Goal: Information Seeking & Learning: Learn about a topic

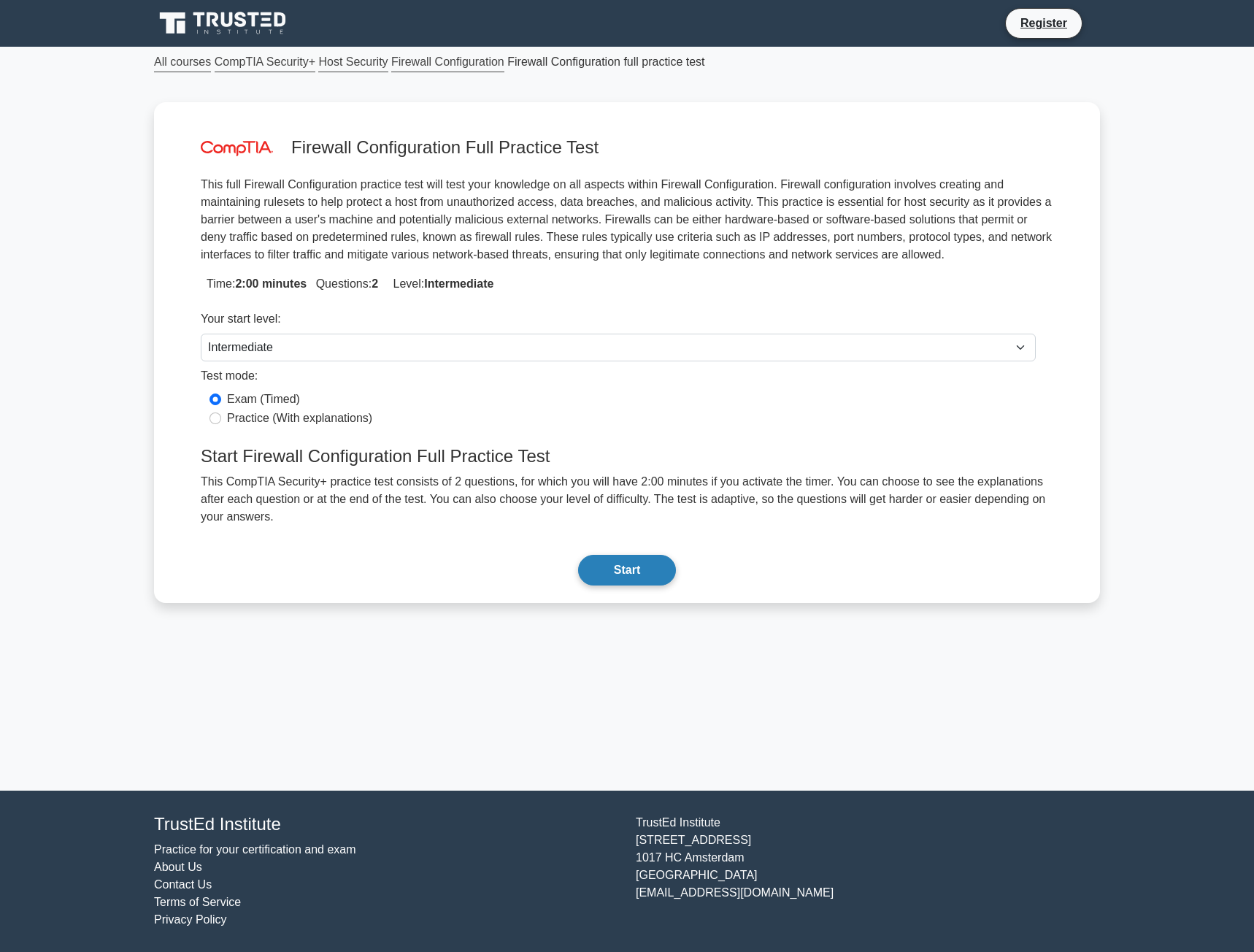
click at [614, 555] on button "Start" at bounding box center [627, 571] width 98 height 31
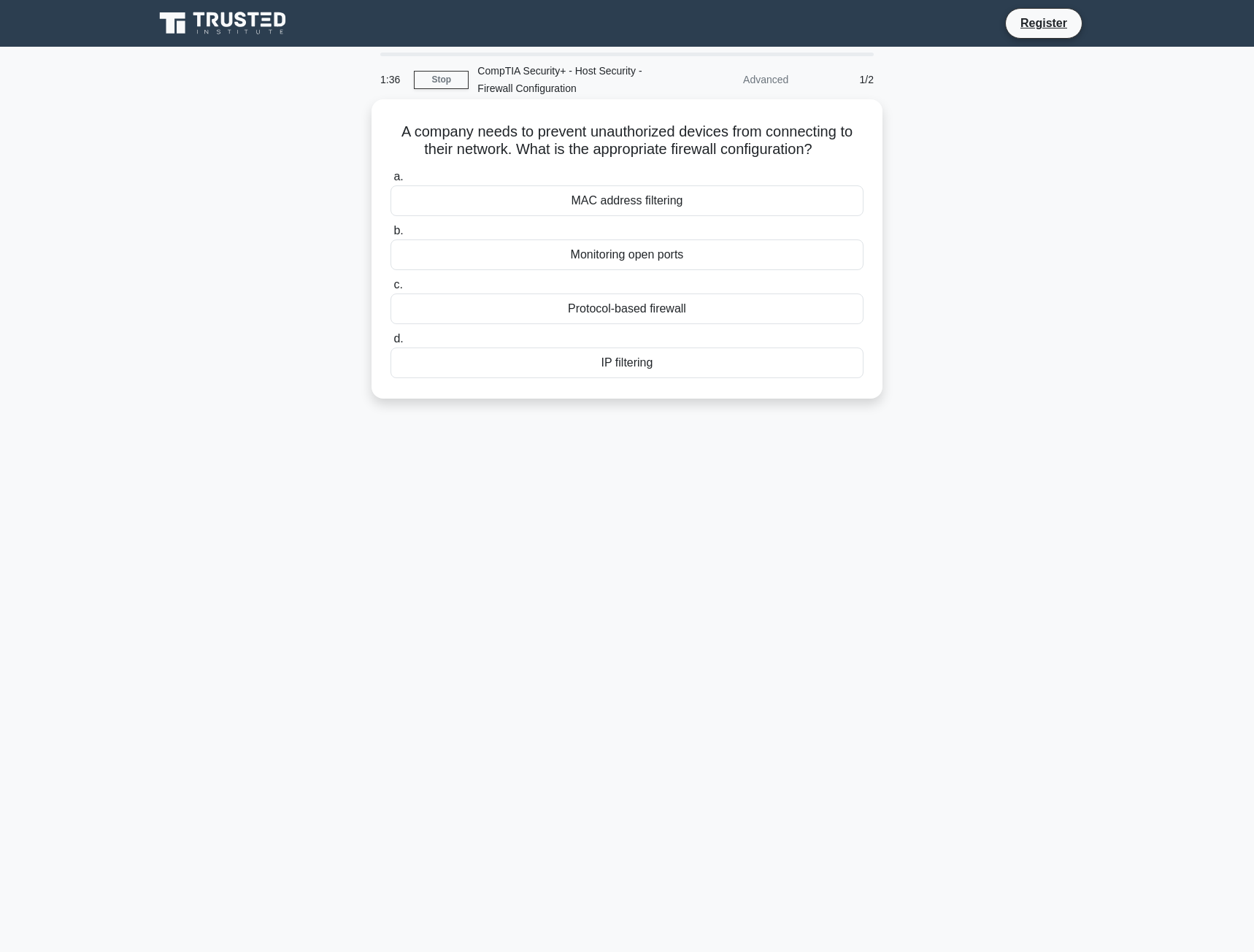
click at [616, 204] on div "MAC address filtering" at bounding box center [627, 201] width 473 height 31
click at [390, 182] on input "a. MAC address filtering" at bounding box center [390, 177] width 0 height 10
click at [604, 361] on div "Rate limiting" at bounding box center [627, 363] width 473 height 31
click at [390, 344] on input "d. Rate limiting" at bounding box center [390, 339] width 0 height 10
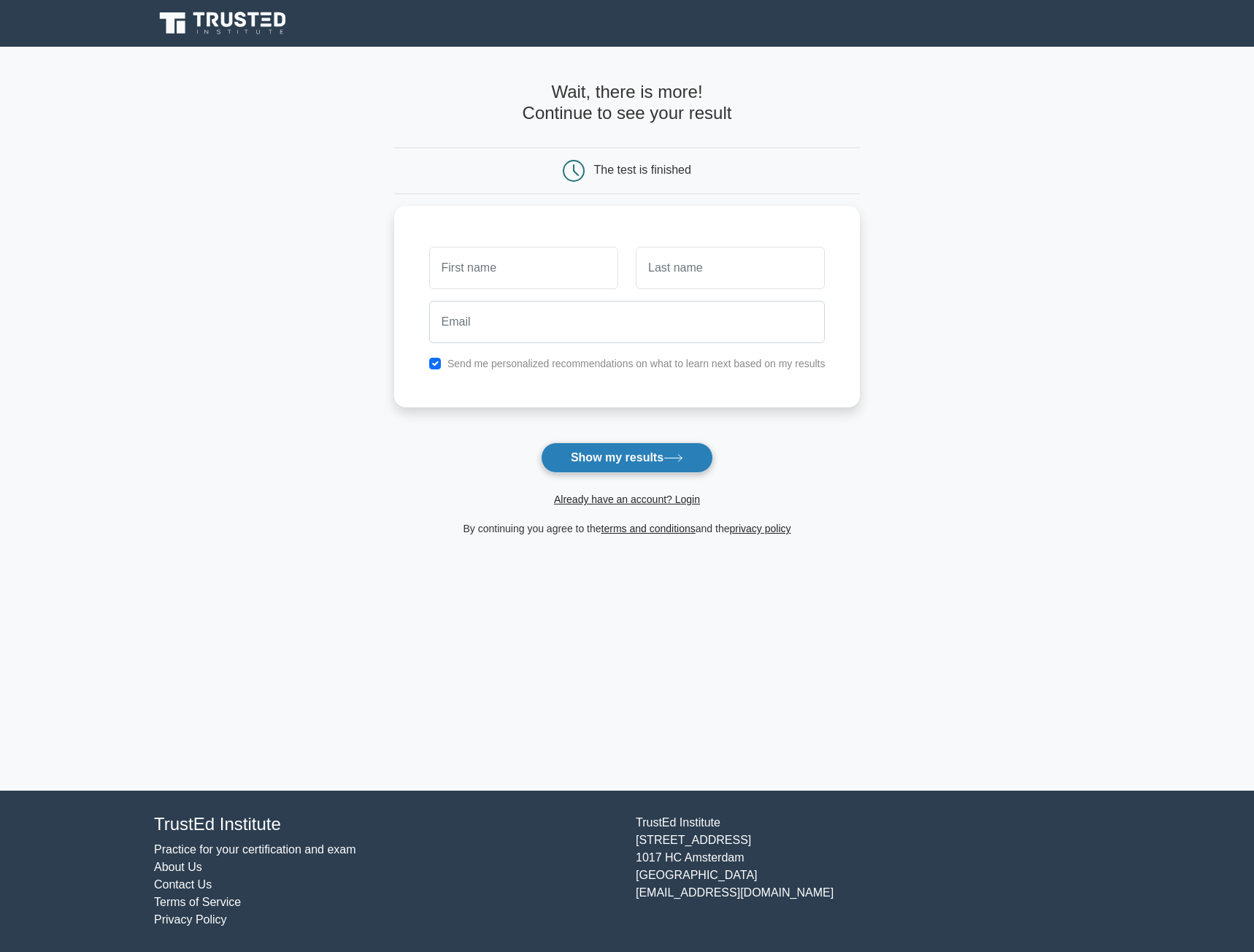
click at [604, 455] on button "Show my results" at bounding box center [627, 458] width 172 height 31
click at [391, 342] on main "Wait, there is more! Continue to see your result The test is finished and the" at bounding box center [627, 419] width 1254 height 744
click at [432, 358] on input "checkbox" at bounding box center [435, 360] width 11 height 11
checkbox input "false"
click at [625, 454] on button "Show my results" at bounding box center [627, 458] width 172 height 31
